Goal: Information Seeking & Learning: Learn about a topic

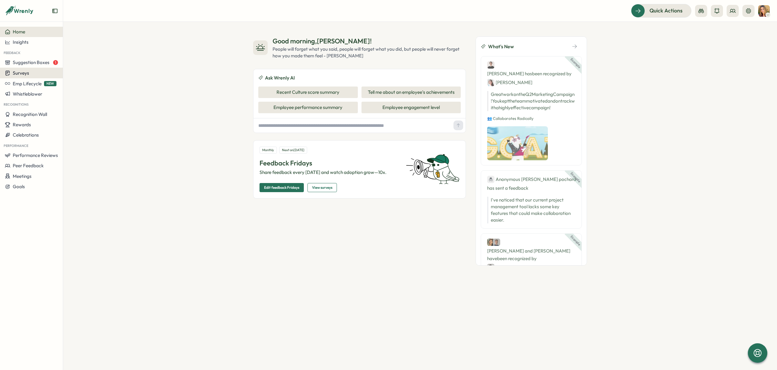
click at [29, 73] on div "Surveys" at bounding box center [31, 73] width 53 height 6
click at [80, 62] on div "Insights" at bounding box center [86, 61] width 45 height 7
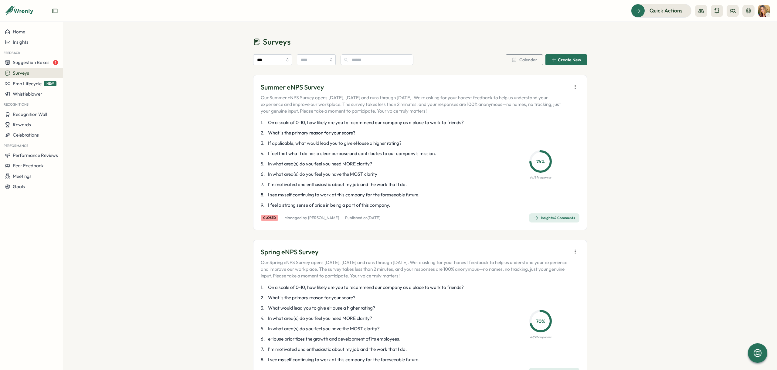
click at [564, 216] on div "Insights & Comments" at bounding box center [554, 218] width 41 height 5
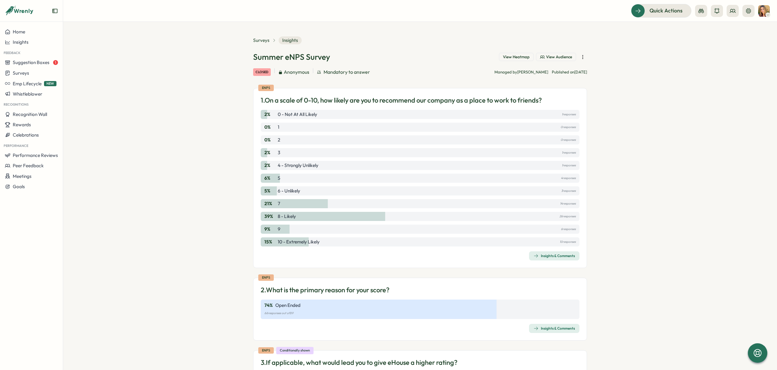
click at [538, 257] on div "Insights & Comments" at bounding box center [554, 255] width 41 height 5
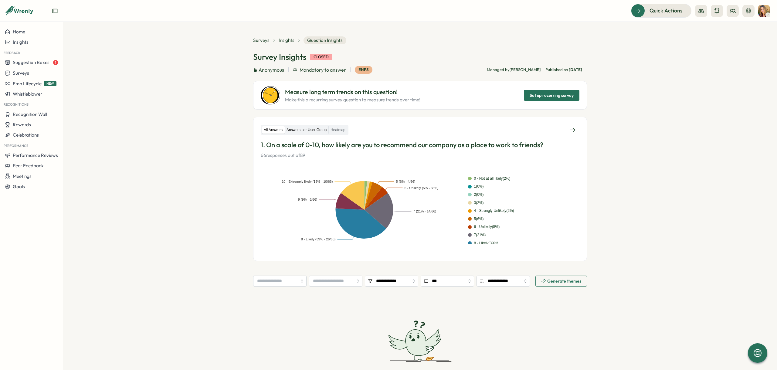
click at [304, 130] on label "Answers per User Group" at bounding box center [307, 130] width 44 height 8
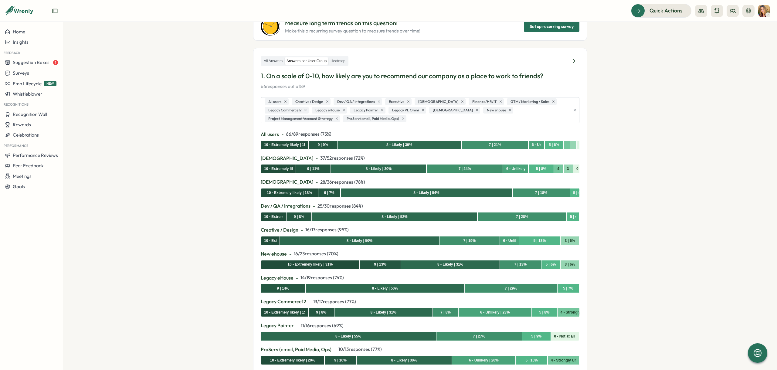
scroll to position [61, 0]
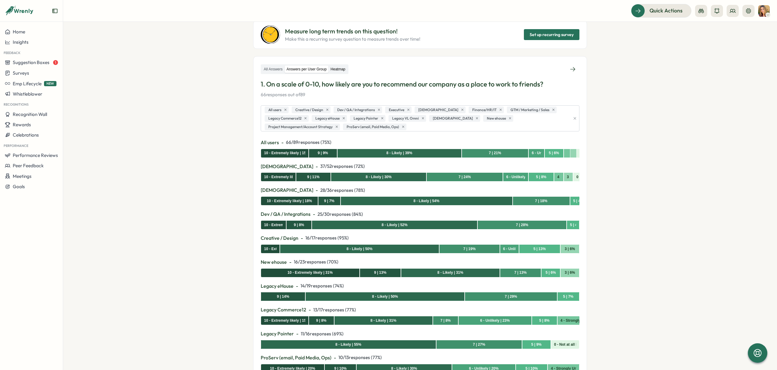
click at [340, 68] on label "Heatmap" at bounding box center [338, 70] width 19 height 8
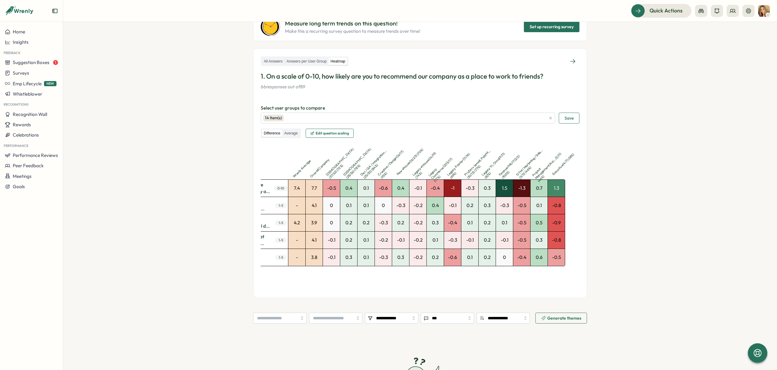
scroll to position [0, 70]
click at [291, 134] on label "Average" at bounding box center [290, 134] width 17 height 8
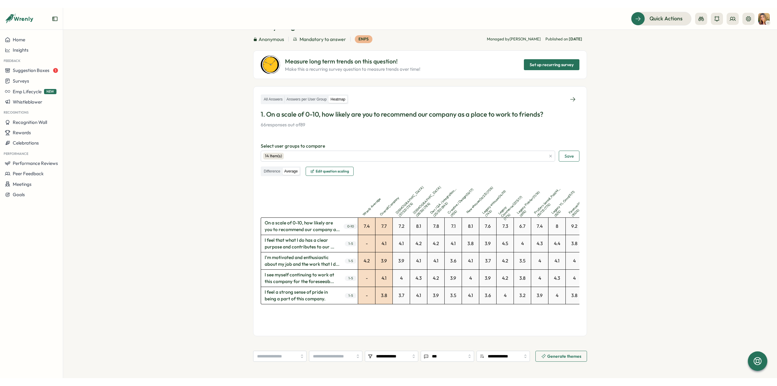
scroll to position [38, 0]
